Goal: Task Accomplishment & Management: Manage account settings

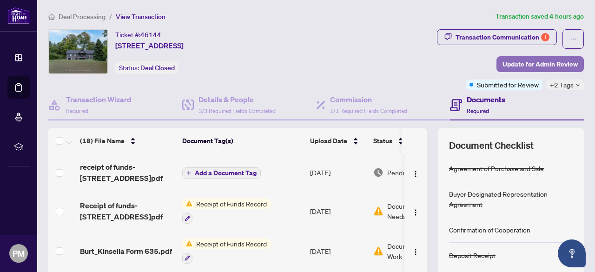
click at [528, 61] on span "Update for Admin Review" at bounding box center [540, 64] width 75 height 15
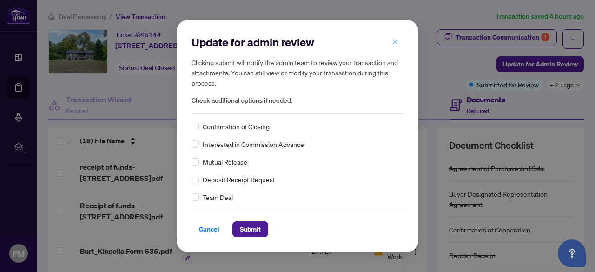
click at [396, 38] on span "button" at bounding box center [395, 41] width 7 height 15
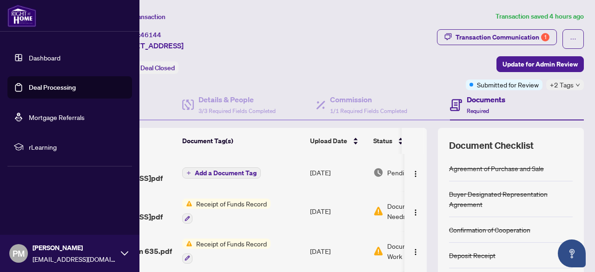
click at [21, 20] on img at bounding box center [21, 16] width 29 height 22
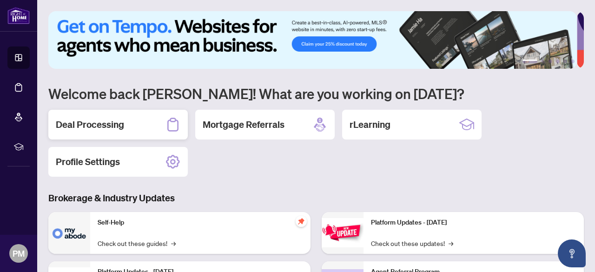
click at [141, 117] on div "Deal Processing" at bounding box center [117, 125] width 139 height 30
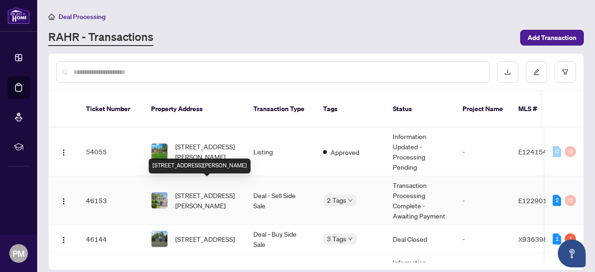
click at [236, 190] on span "[STREET_ADDRESS][PERSON_NAME]" at bounding box center [206, 200] width 63 height 20
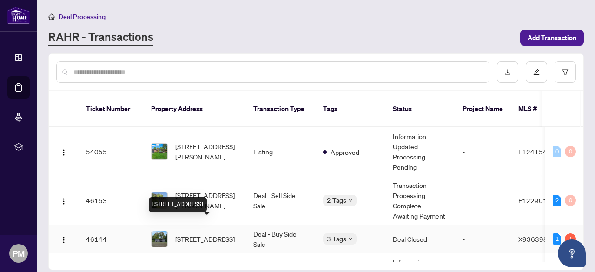
click at [223, 234] on span "[STREET_ADDRESS]" at bounding box center [205, 239] width 60 height 10
